Goal: Check status: Check status

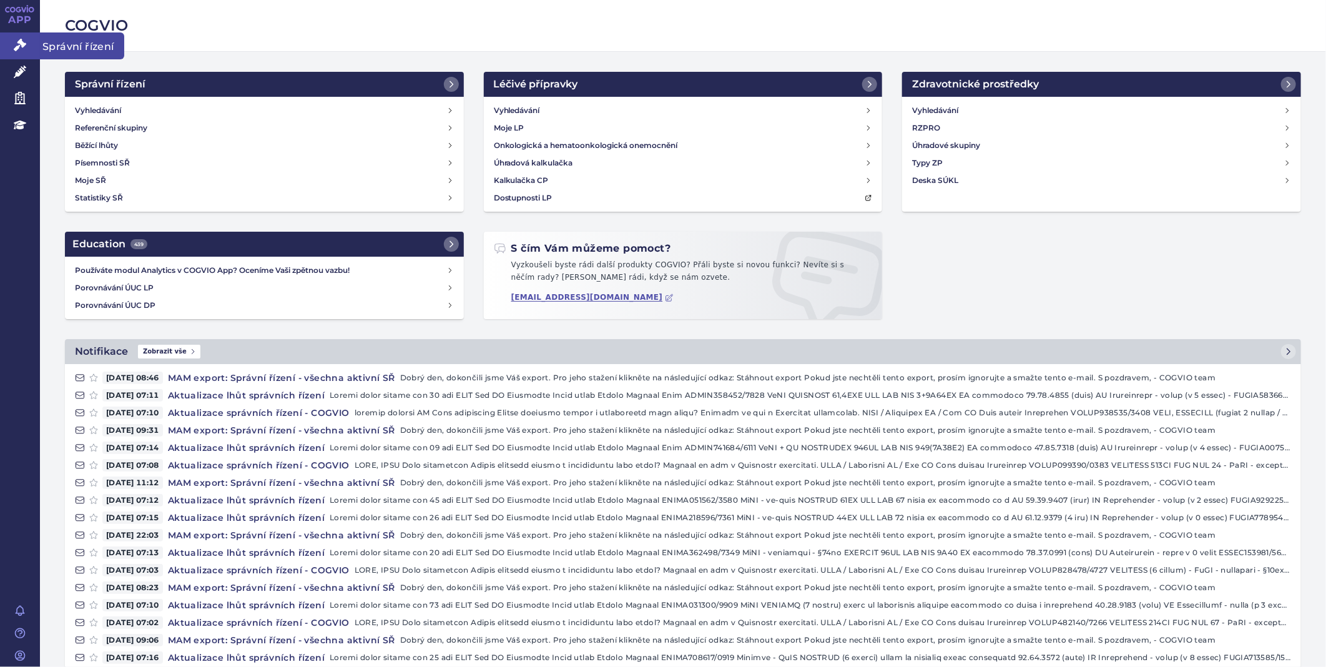
click at [22, 38] on link "Správní řízení" at bounding box center [20, 45] width 40 height 26
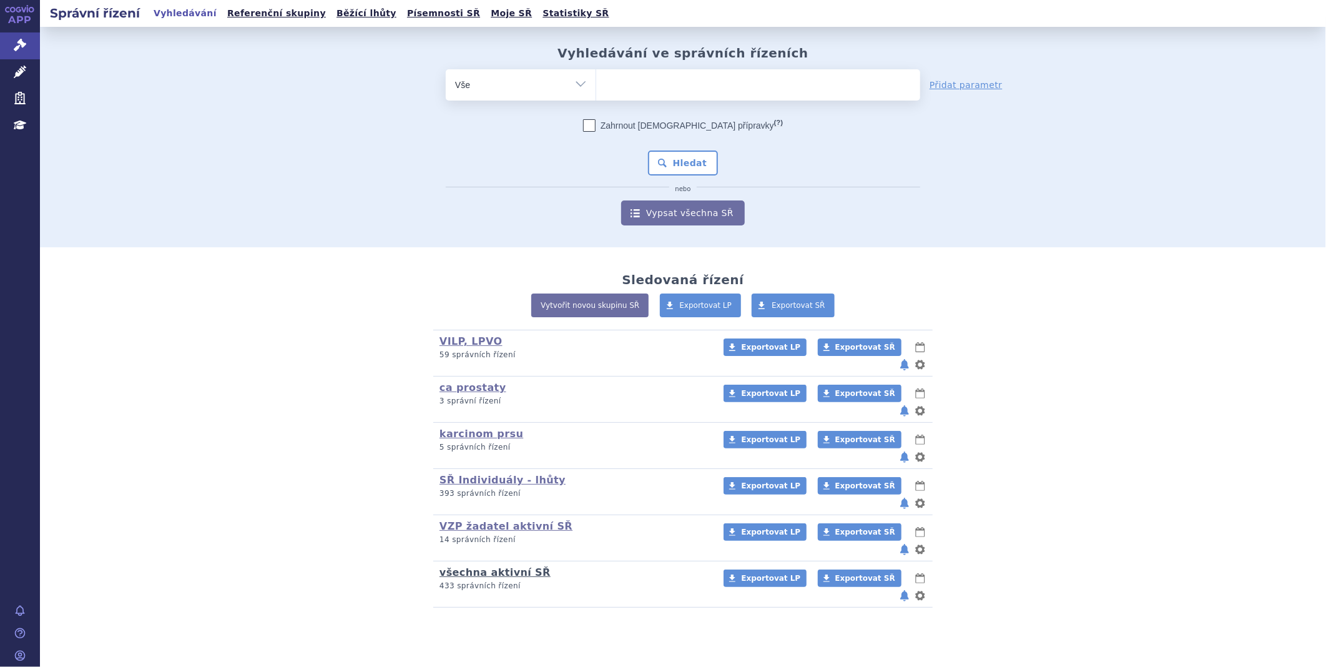
click at [499, 566] on link "všechna aktivní SŘ" at bounding box center [494, 572] width 111 height 12
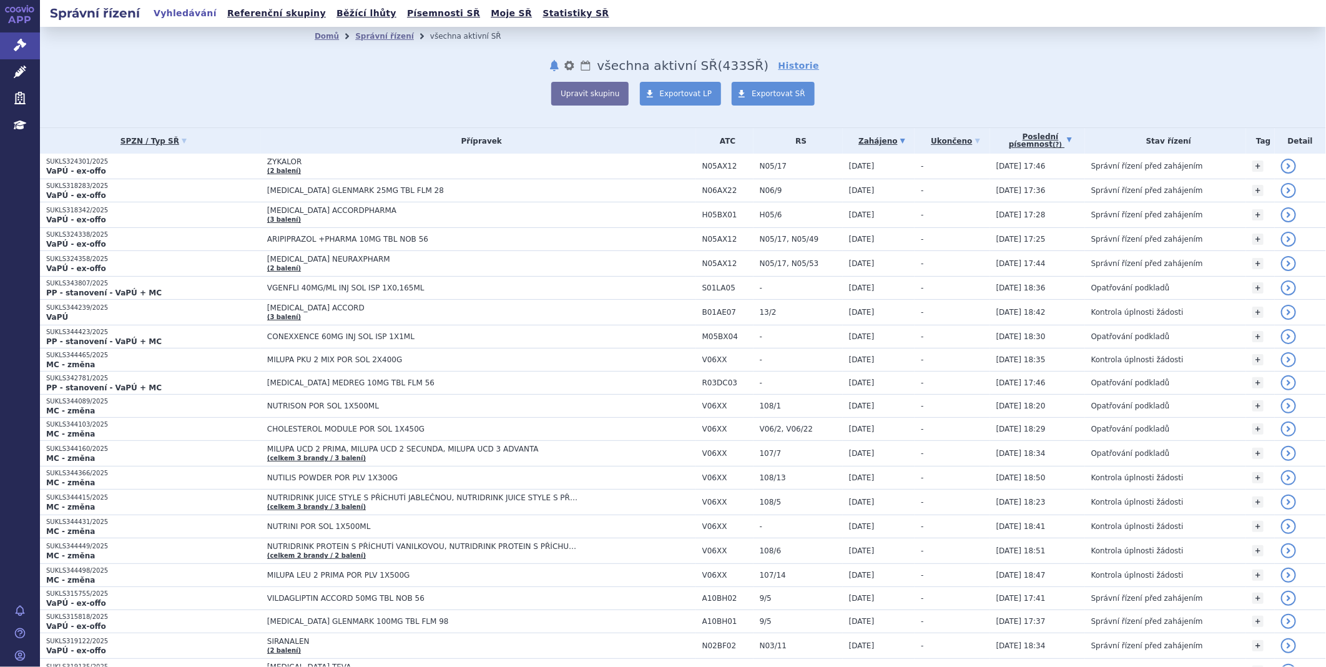
click at [1046, 140] on link "Poslední písemnost (?)" at bounding box center [1040, 141] width 89 height 26
